Goal: Find specific page/section: Find specific page/section

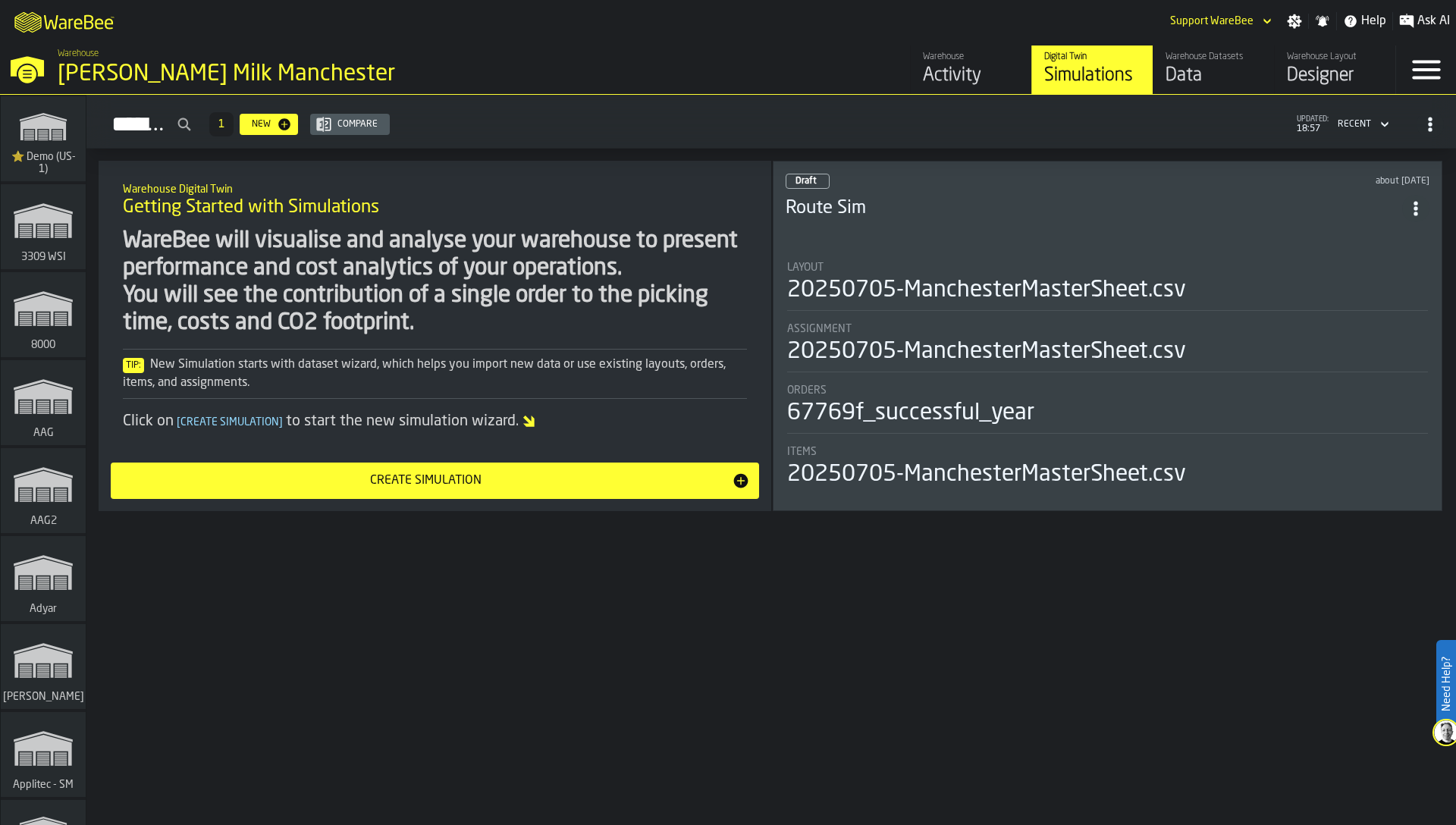
click at [1196, 78] on div "Data" at bounding box center [1214, 75] width 96 height 24
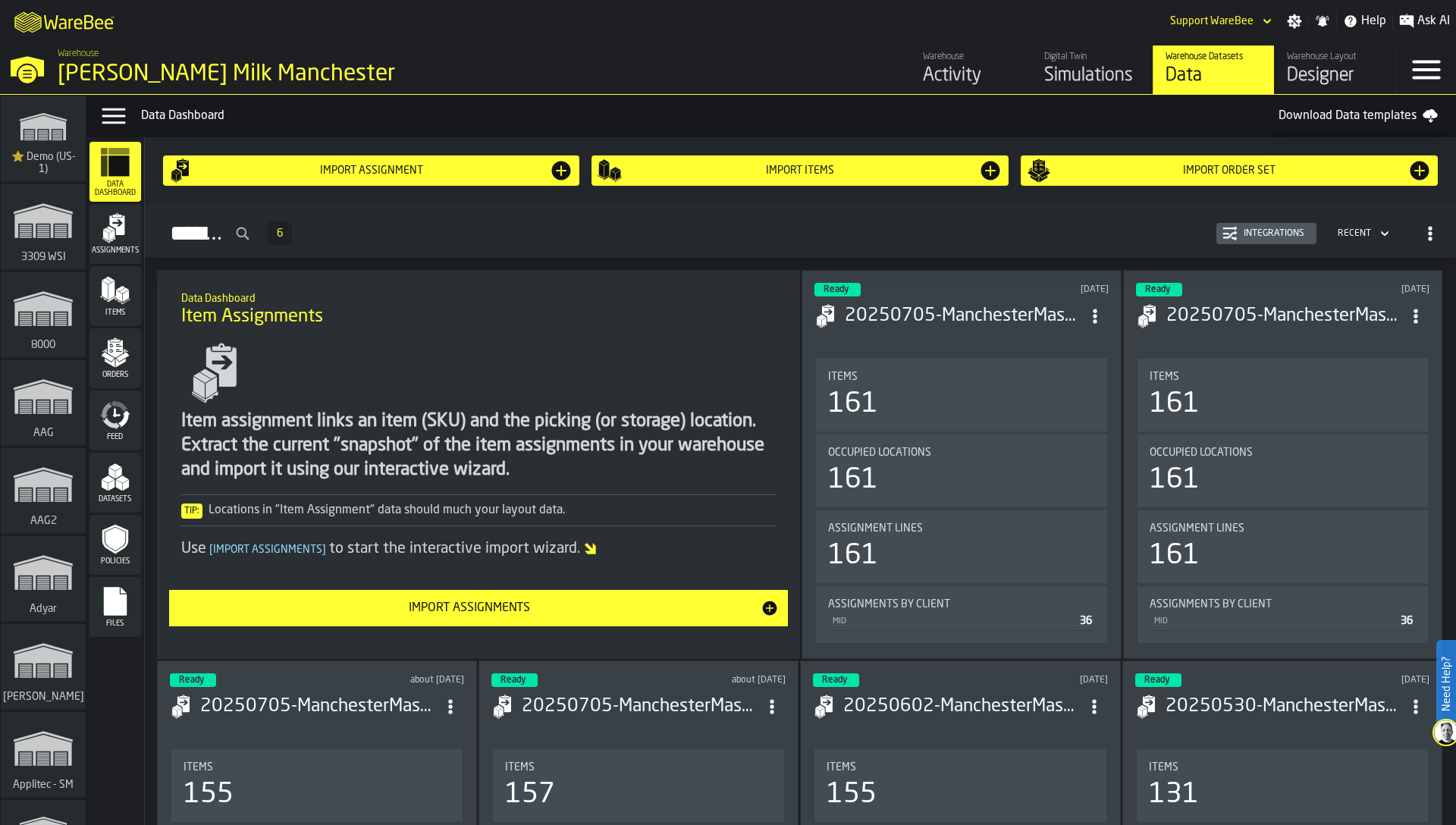
click at [123, 438] on span "Feed" at bounding box center [115, 437] width 52 height 8
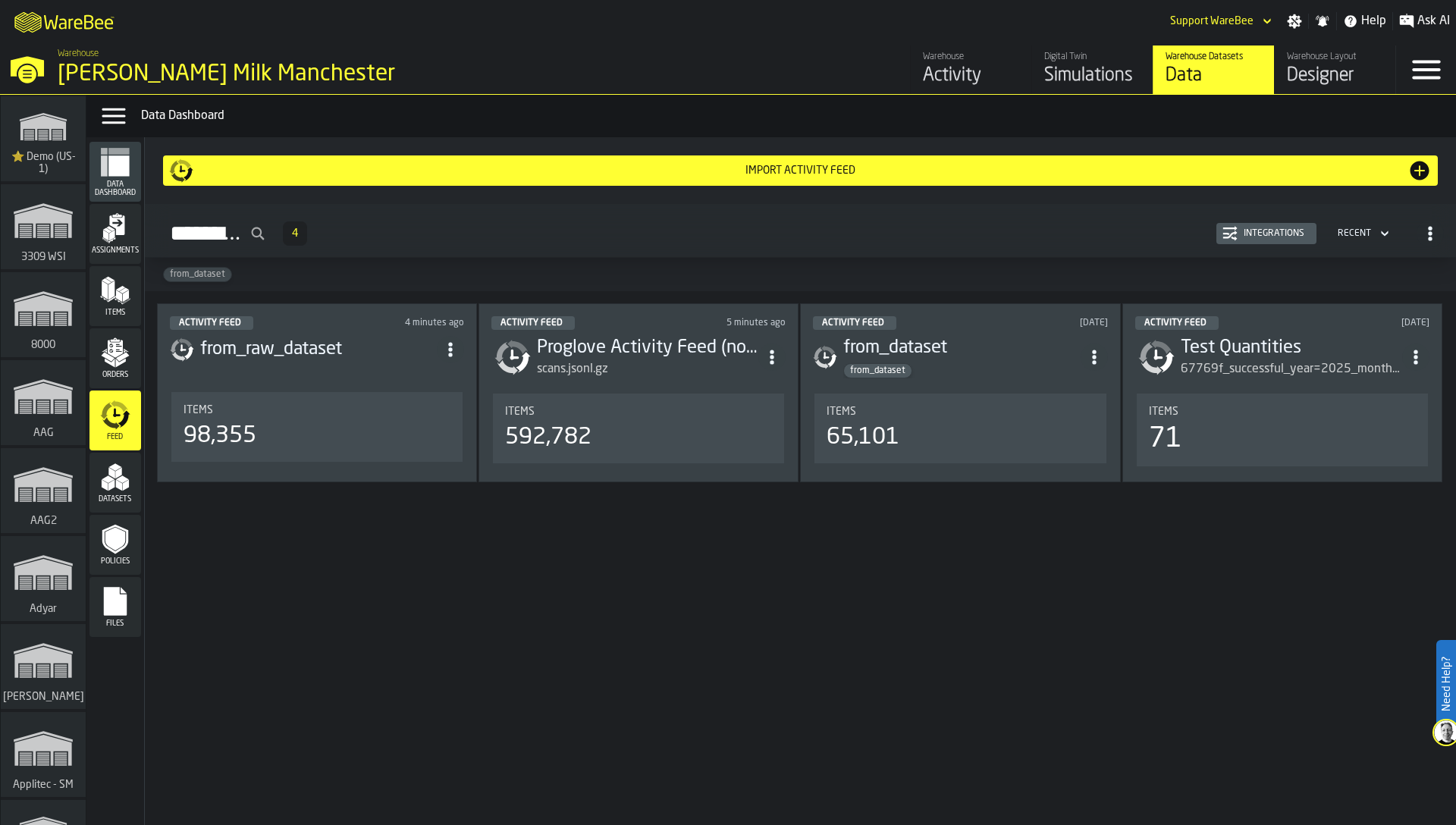
click at [618, 232] on div "Activity Feed 4 Integrations Recent" at bounding box center [801, 234] width 1287 height 35
